Goal: Register for event/course

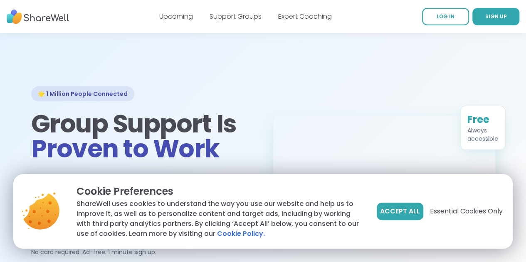
click at [408, 216] on span "Accept All" at bounding box center [400, 211] width 40 height 10
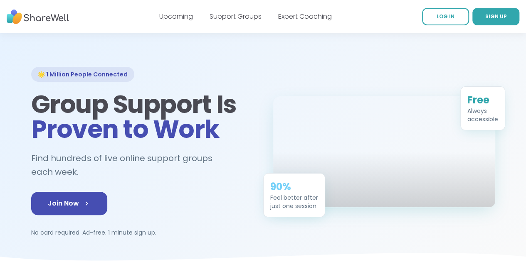
scroll to position [19, 0]
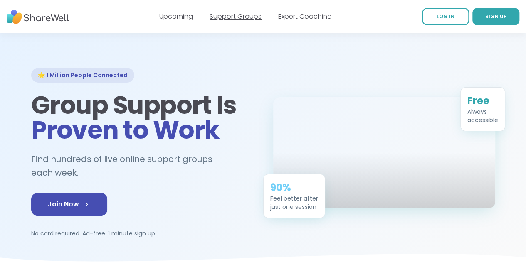
click at [231, 15] on link "Support Groups" at bounding box center [235, 17] width 52 height 10
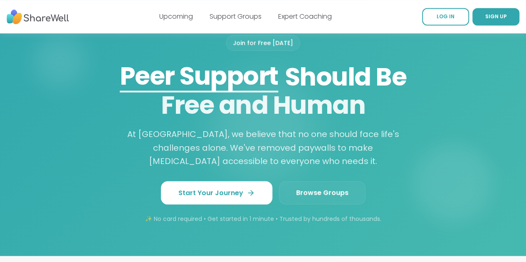
scroll to position [704, 0]
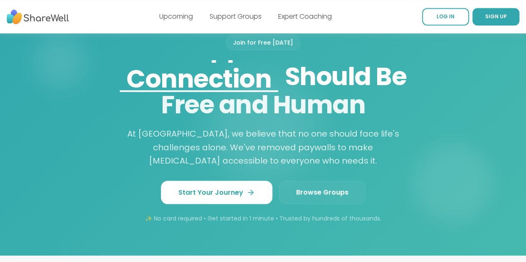
click at [346, 181] on link "Browse Groups" at bounding box center [322, 192] width 86 height 23
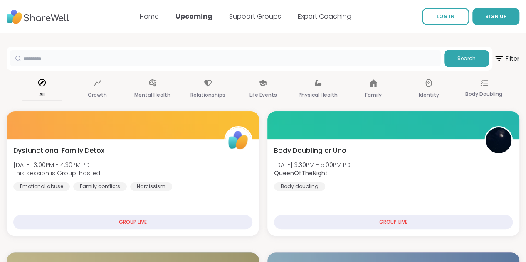
click at [189, 65] on input "text" at bounding box center [225, 58] width 430 height 17
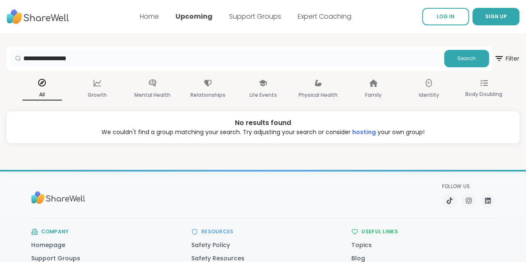
click at [69, 60] on input "**********" at bounding box center [225, 58] width 430 height 17
drag, startPoint x: 69, startPoint y: 60, endPoint x: 75, endPoint y: 64, distance: 6.9
click at [75, 64] on input "**********" at bounding box center [225, 58] width 430 height 17
type input "**********"
click at [457, 61] on span "Search" at bounding box center [466, 58] width 18 height 7
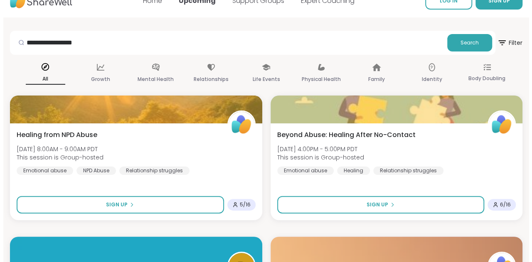
scroll to position [46, 0]
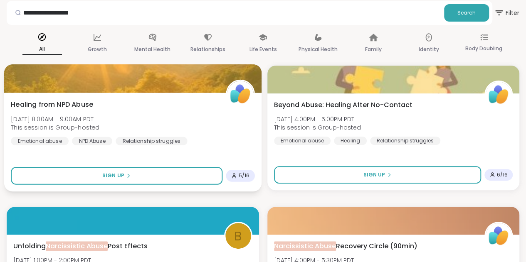
click at [89, 118] on span "Sat, Oct 11 | 8:00AM - 9:00AM PDT" at bounding box center [55, 119] width 88 height 8
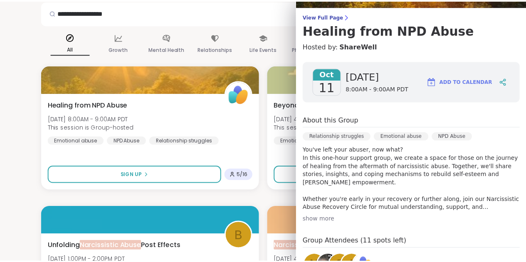
scroll to position [60, 0]
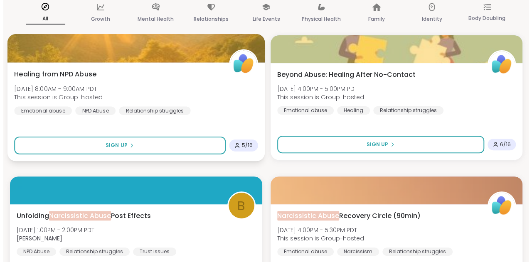
scroll to position [24, 0]
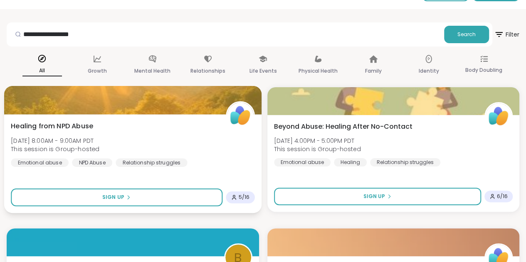
click at [99, 138] on span "Sat, Oct 11 | 8:00AM - 9:00AM PDT" at bounding box center [55, 140] width 88 height 8
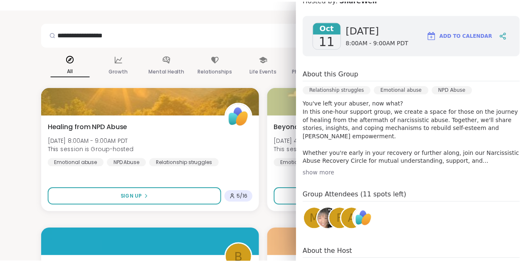
scroll to position [168, 0]
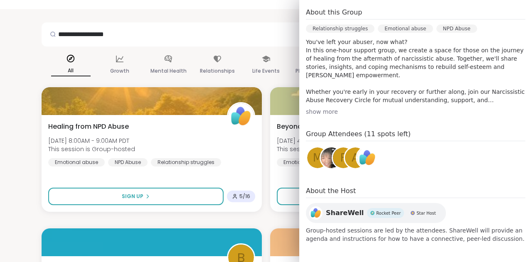
click at [332, 157] on div "F" at bounding box center [343, 157] width 23 height 23
click at [376, 213] on span "Rocket Peer" at bounding box center [388, 213] width 25 height 6
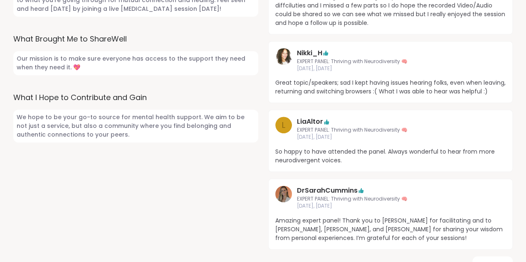
scroll to position [411, 0]
